Goal: Information Seeking & Learning: Learn about a topic

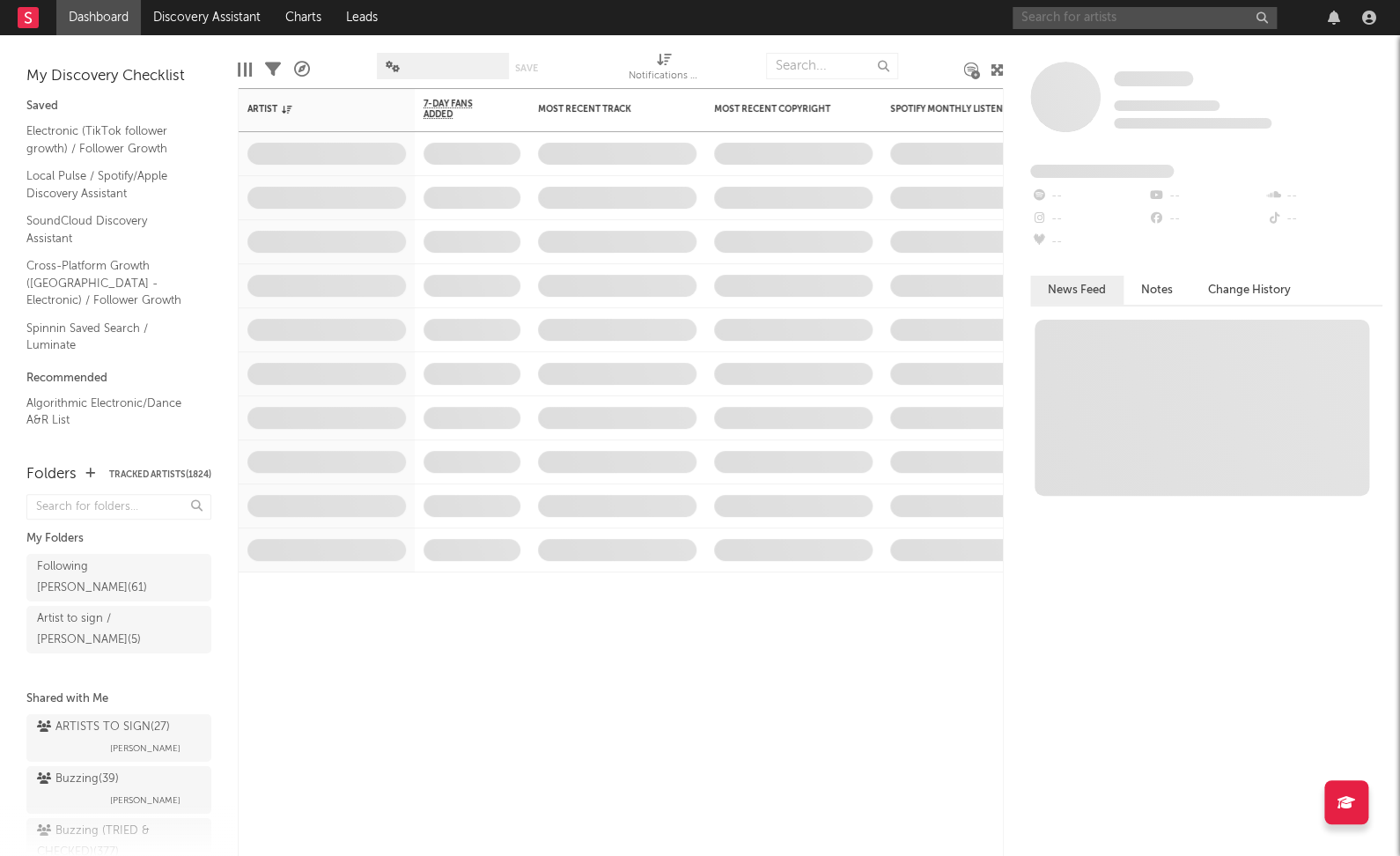
click at [1114, 14] on input "text" at bounding box center [1145, 17] width 264 height 22
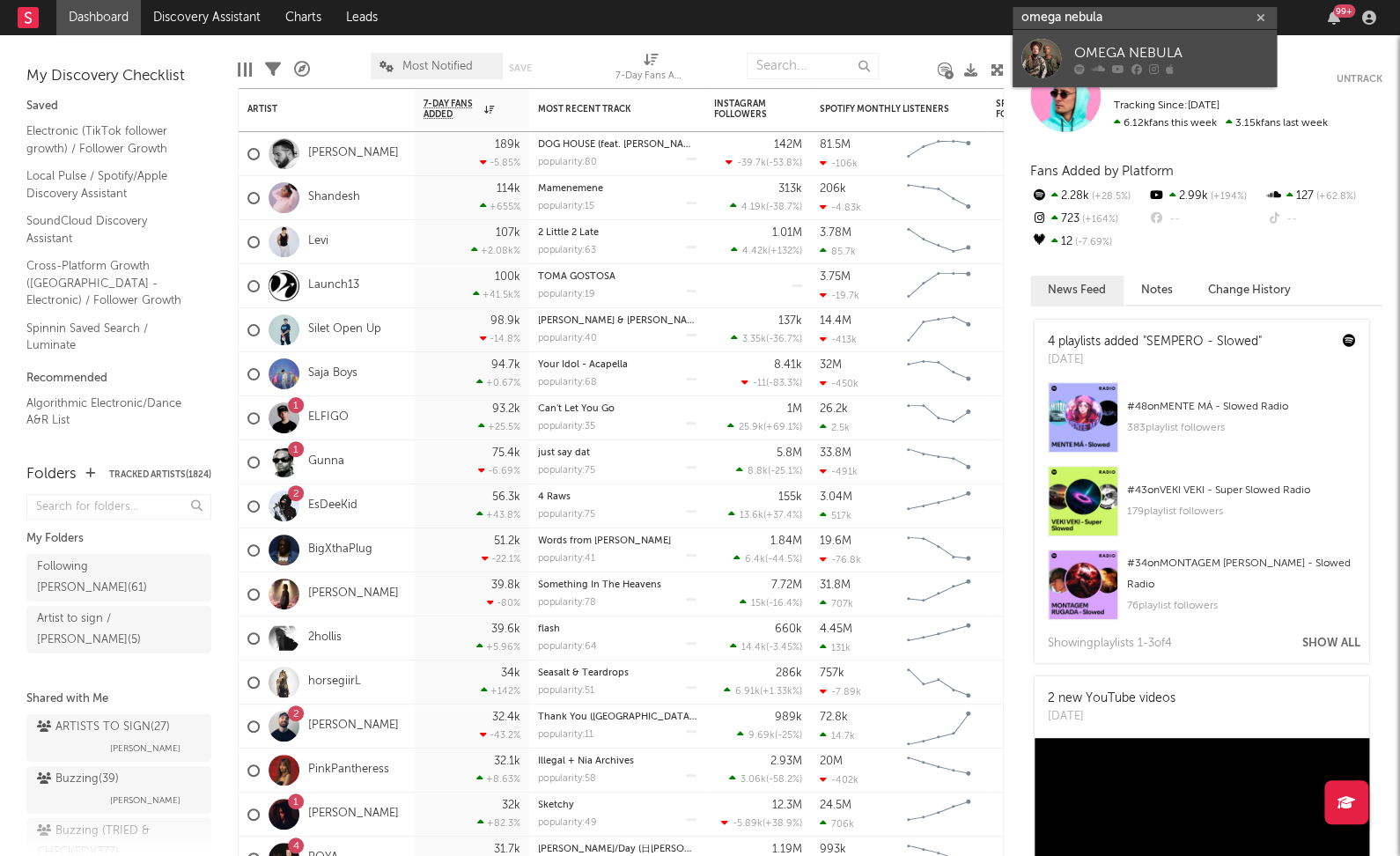
type input "omega nebula"
click at [1123, 65] on icon at bounding box center [1118, 68] width 12 height 10
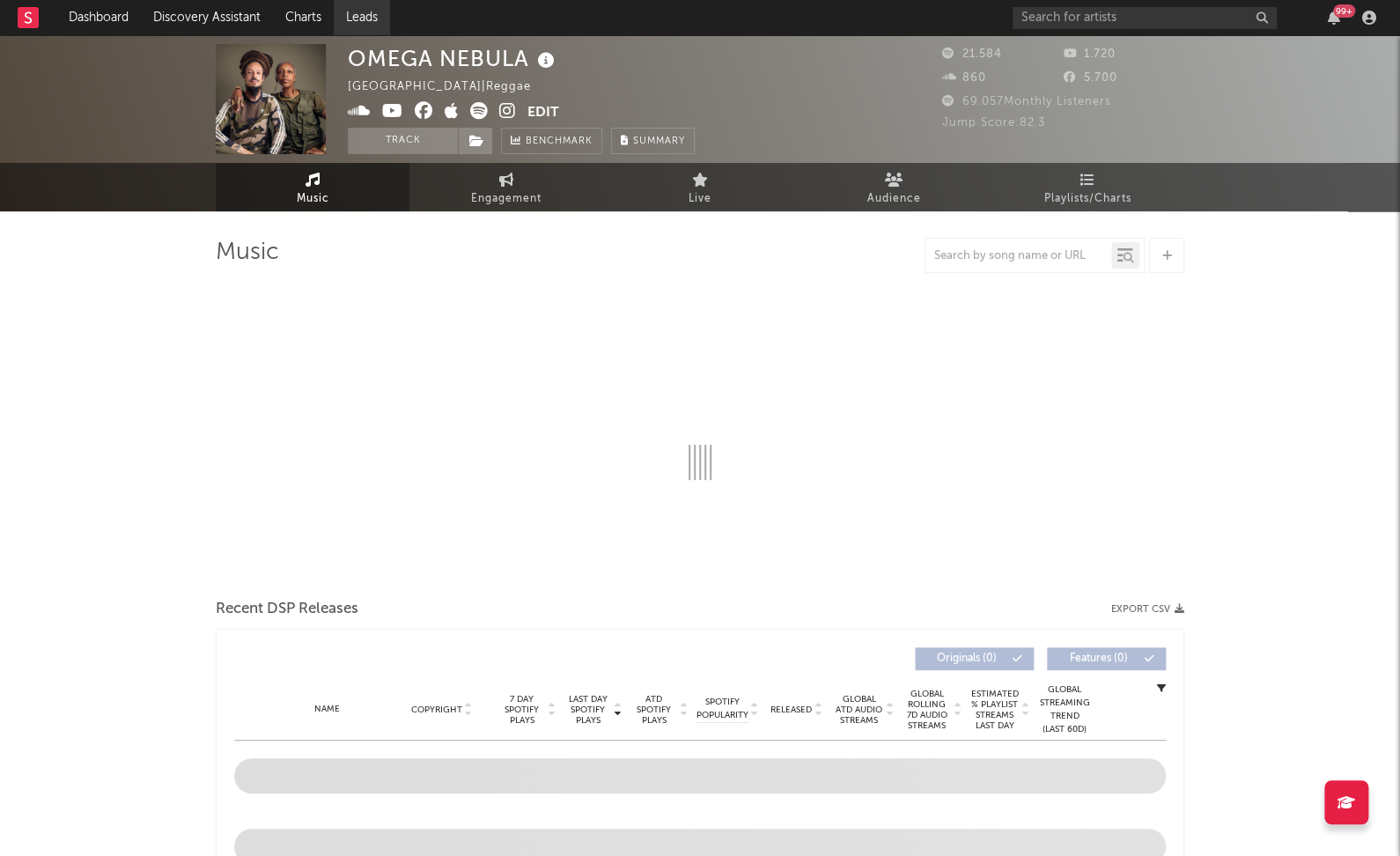
select select "6m"
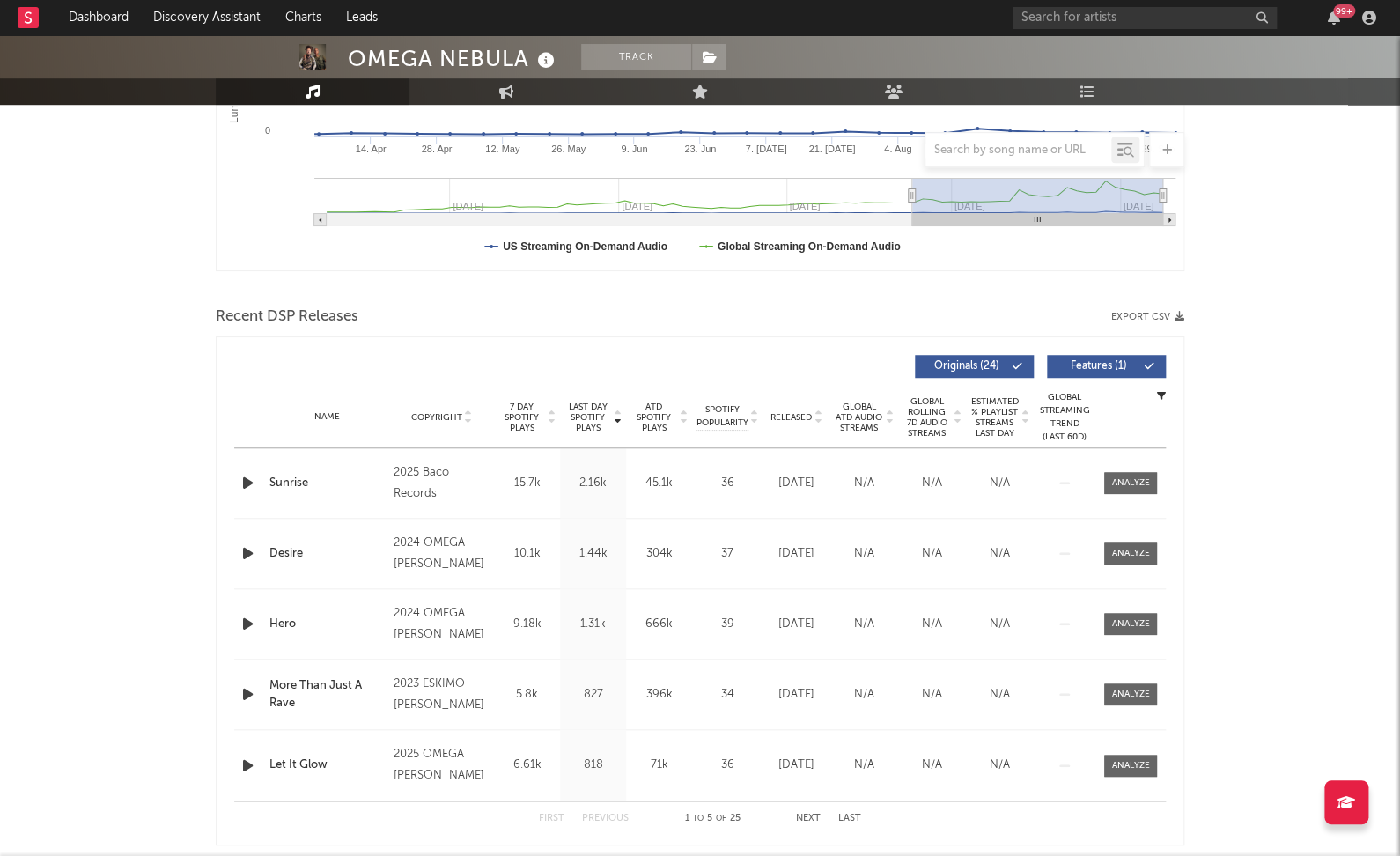
scroll to position [502, 0]
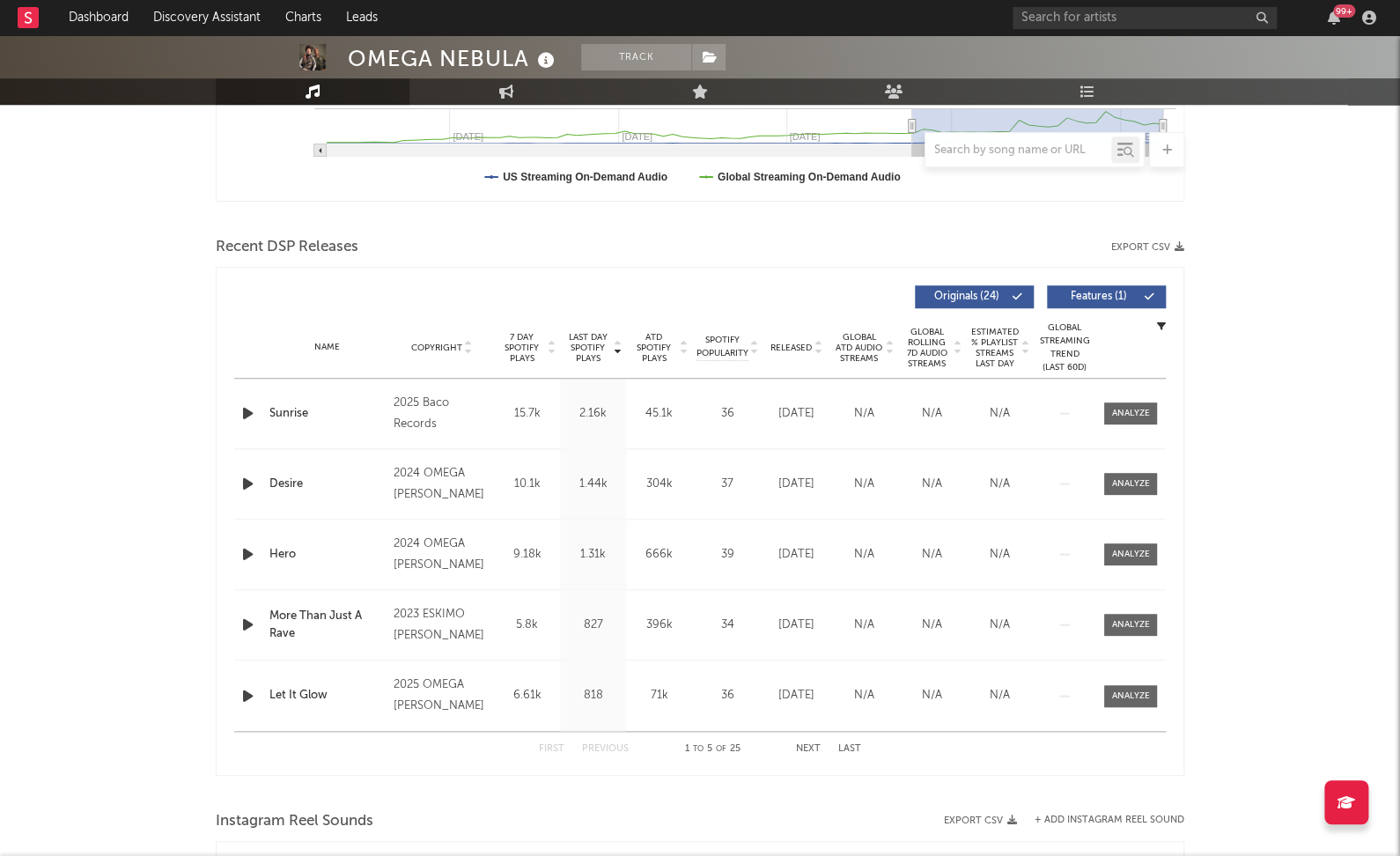
click at [599, 337] on span "Last Day Spotify Plays" at bounding box center [587, 348] width 47 height 31
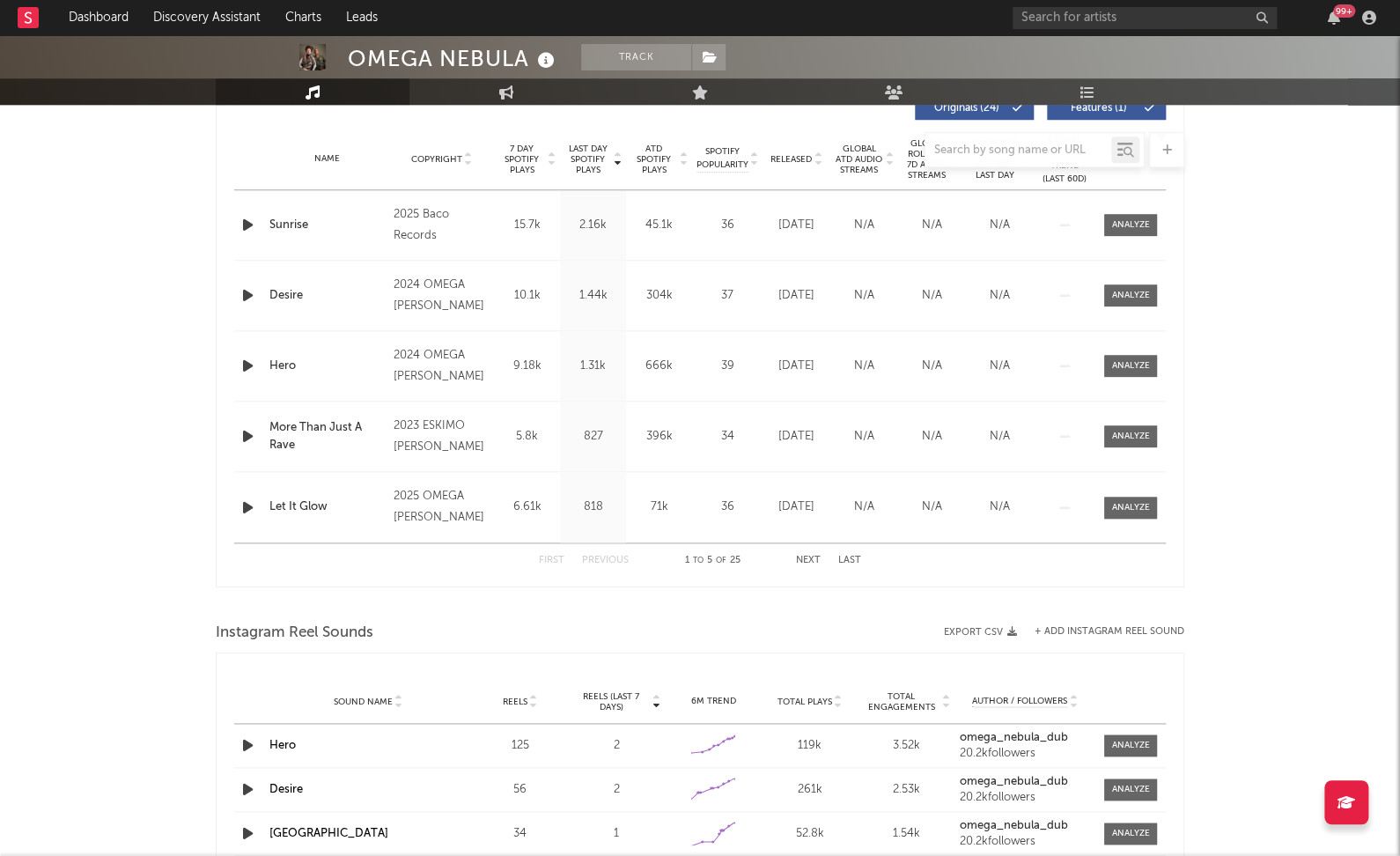
scroll to position [698, 0]
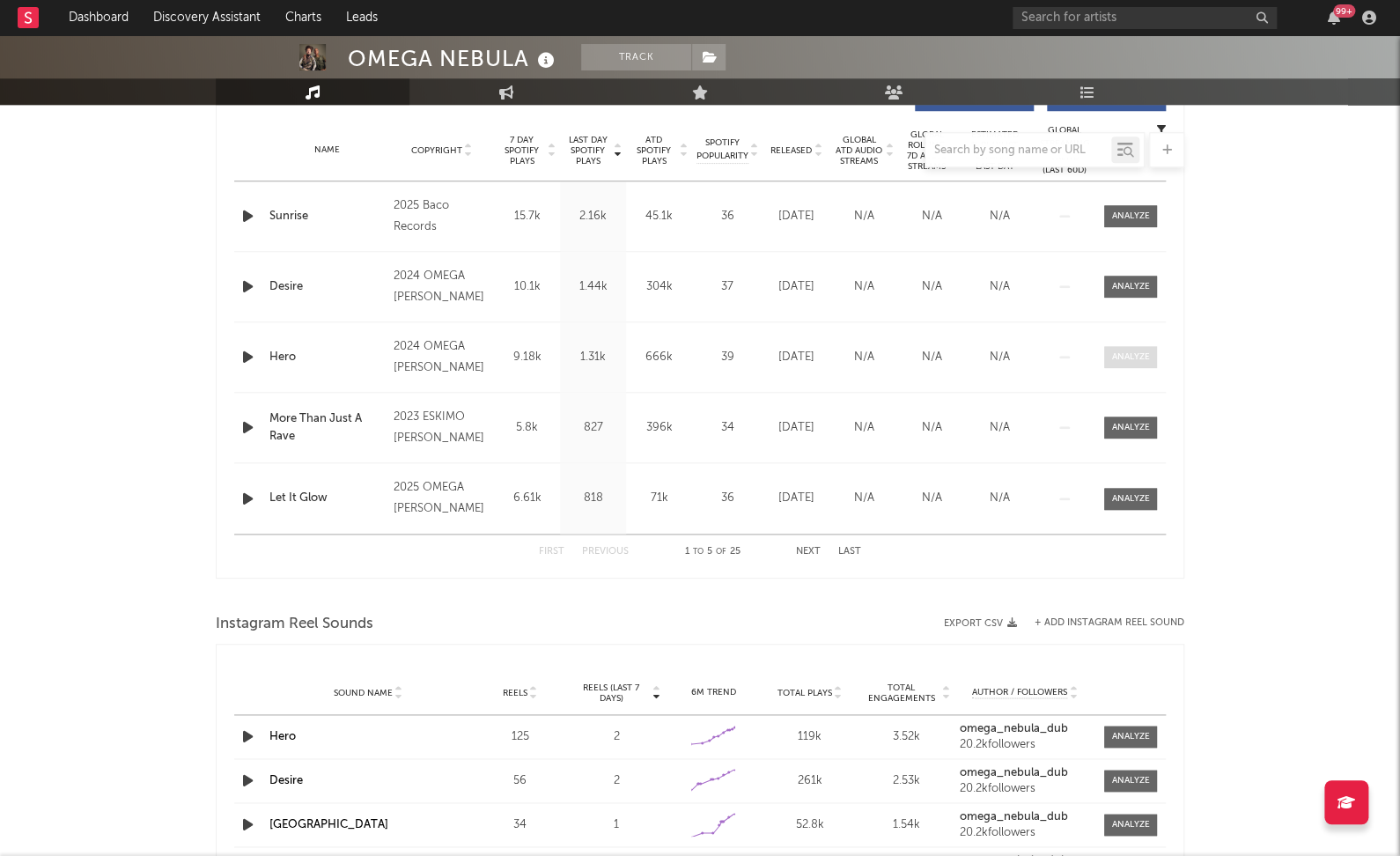
click at [1131, 357] on div at bounding box center [1131, 357] width 38 height 13
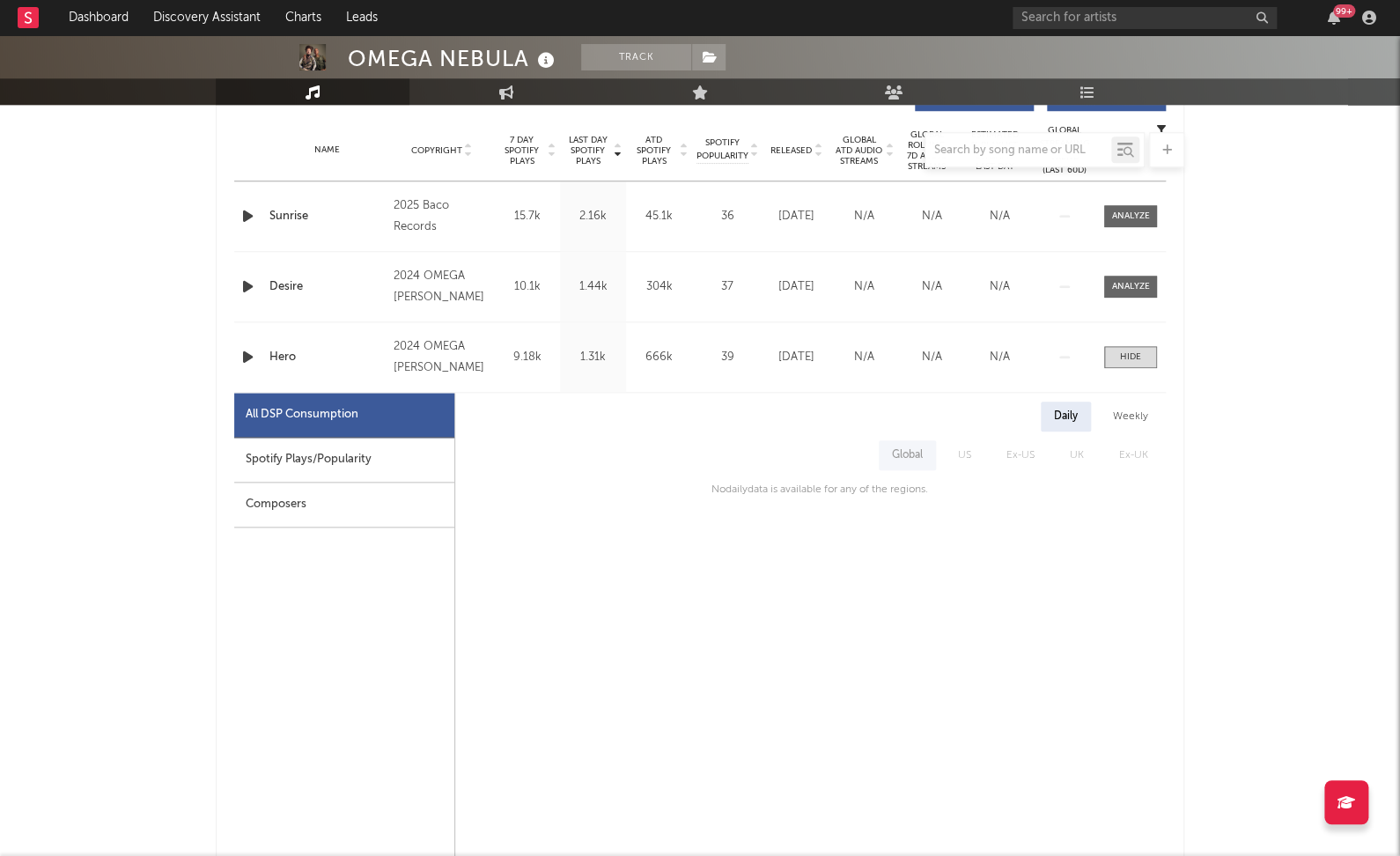
click at [354, 449] on div "Spotify Plays/Popularity" at bounding box center [345, 460] width 220 height 45
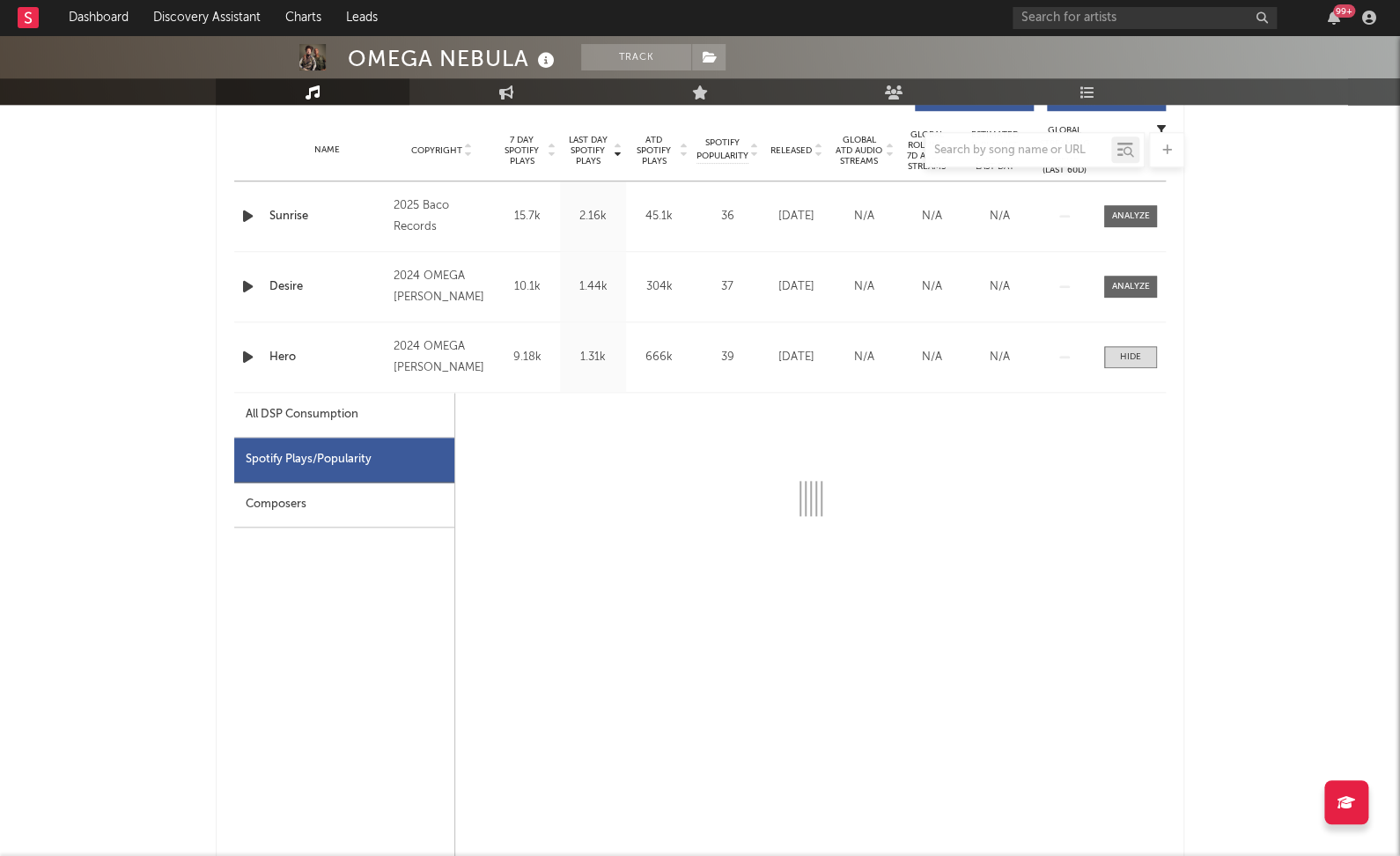
select select "6m"
select select "1w"
